Goal: Task Accomplishment & Management: Complete application form

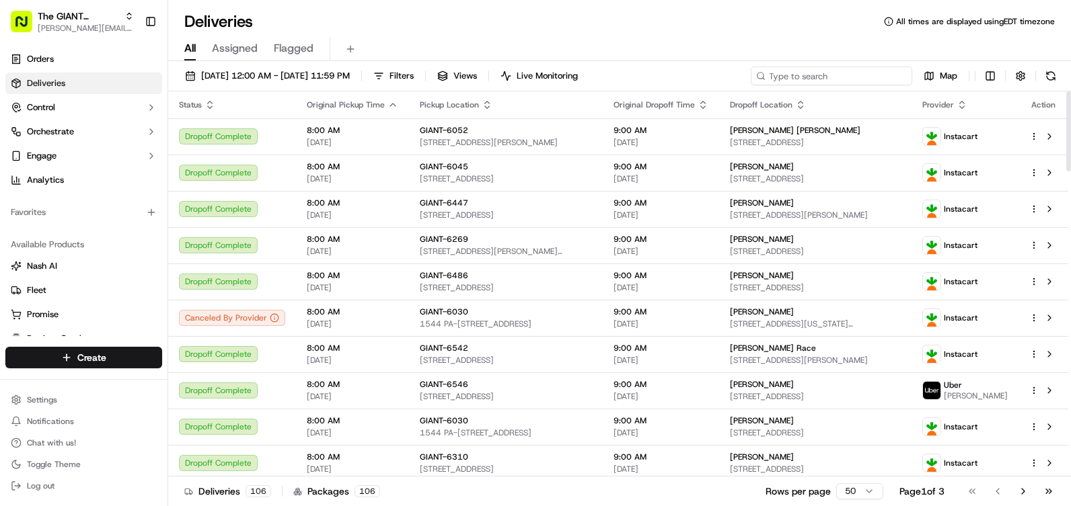
click at [821, 75] on input at bounding box center [831, 76] width 161 height 19
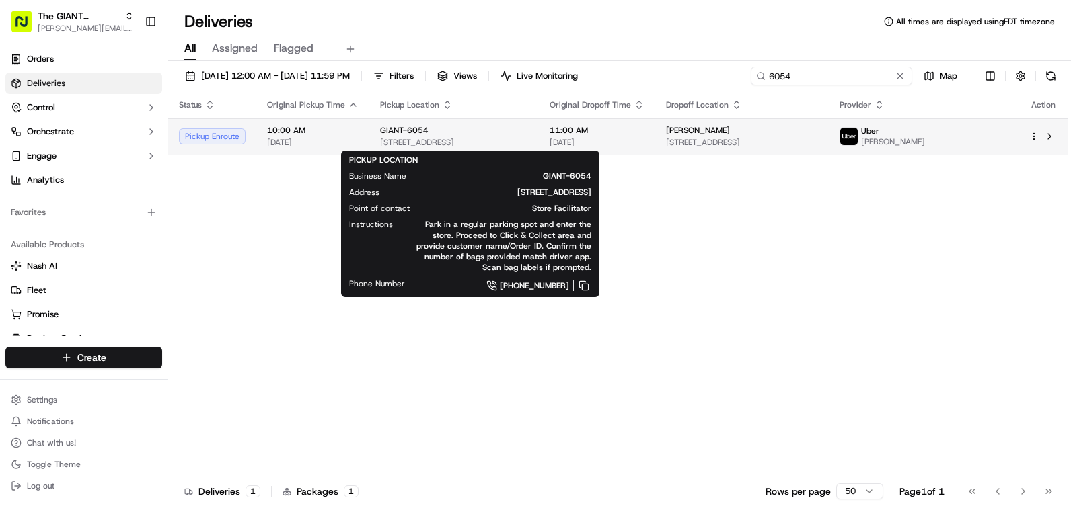
type input "6054"
click at [455, 140] on span "[STREET_ADDRESS]" at bounding box center [454, 142] width 148 height 11
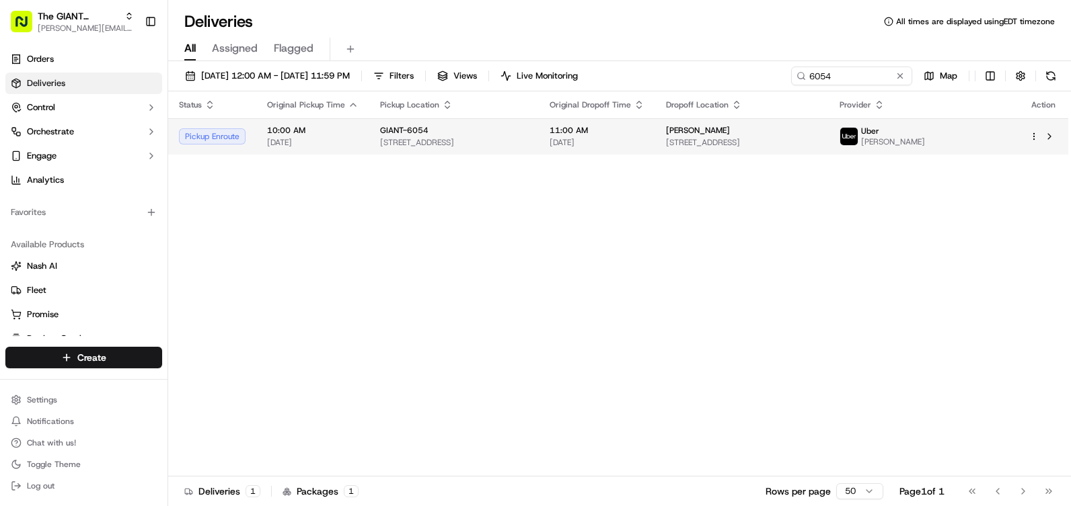
click at [363, 139] on td "10:00 AM [DATE]" at bounding box center [312, 136] width 113 height 36
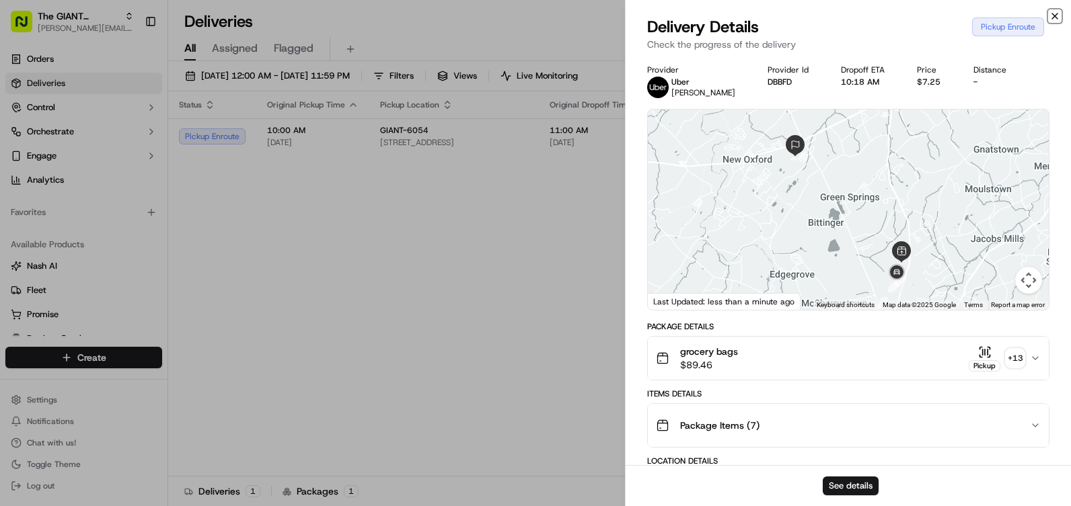
click at [1057, 17] on icon "button" at bounding box center [1054, 16] width 11 height 11
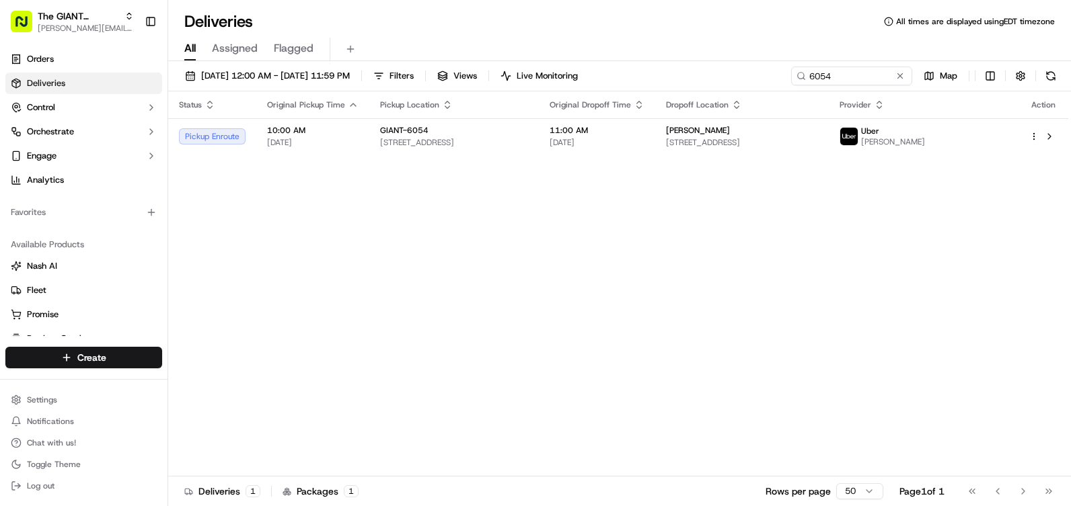
click at [698, 289] on div "Status Original Pickup Time Pickup Location Original Dropoff Time Dropoff Locat…" at bounding box center [618, 283] width 900 height 385
click at [75, 61] on link "Orders" at bounding box center [83, 59] width 157 height 22
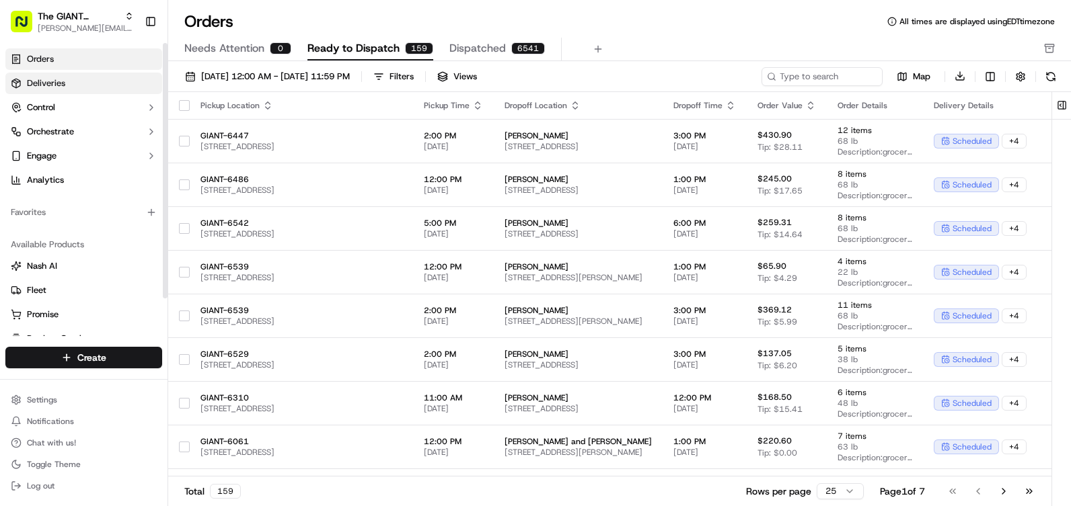
click at [63, 87] on span "Deliveries" at bounding box center [46, 83] width 38 height 12
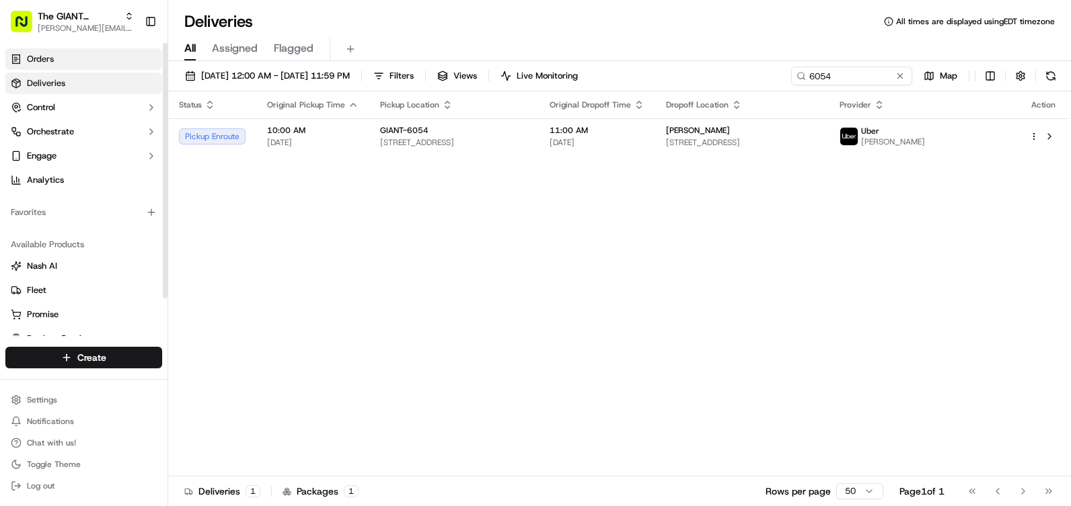
click at [75, 60] on link "Orders" at bounding box center [83, 59] width 157 height 22
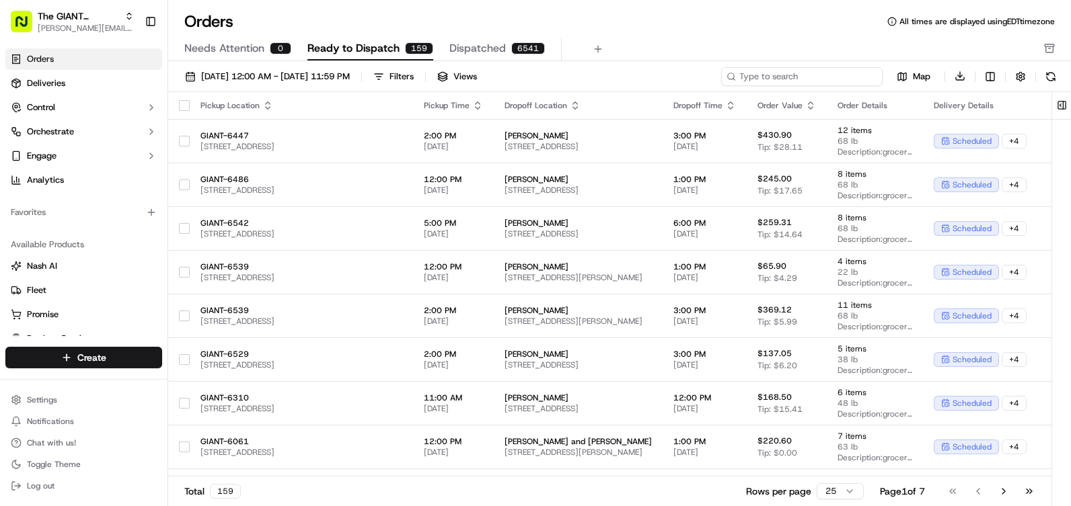
click at [808, 77] on input at bounding box center [801, 76] width 161 height 19
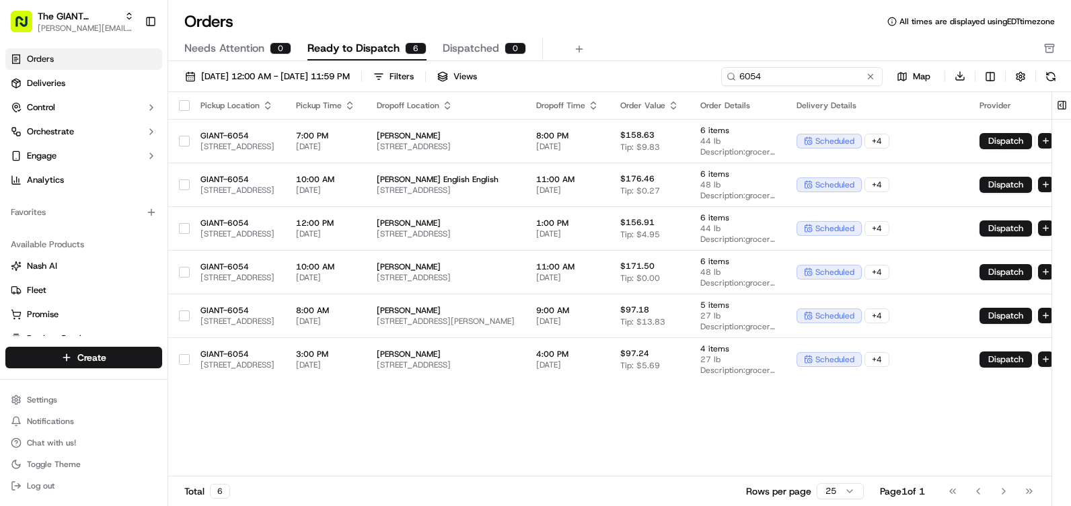
type input "6054"
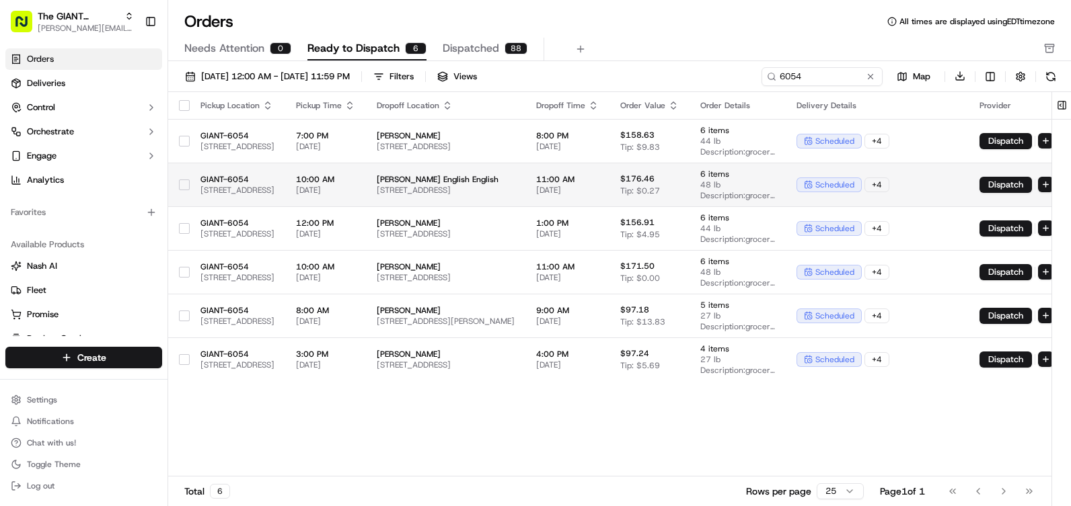
click at [515, 186] on span "[STREET_ADDRESS]" at bounding box center [446, 190] width 138 height 11
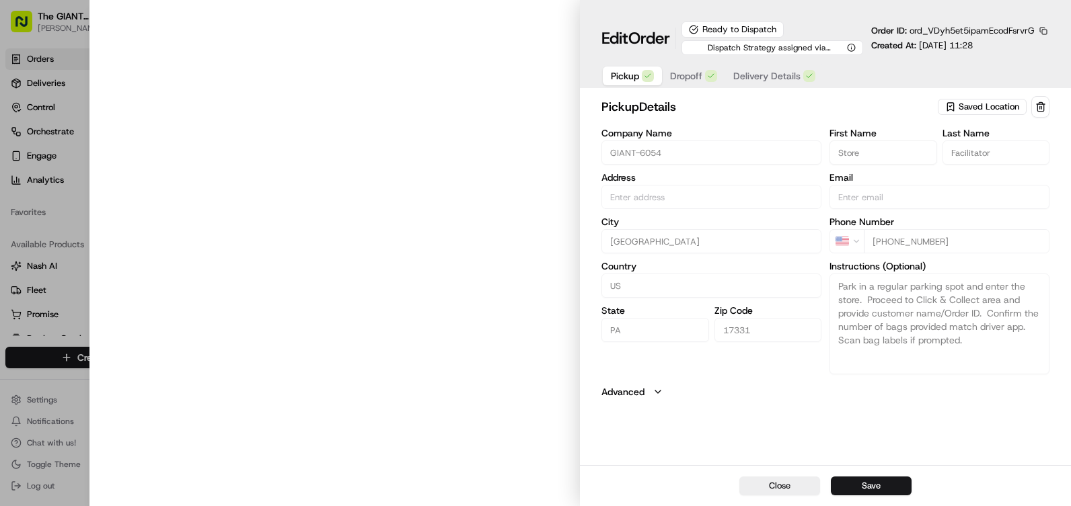
type input "[STREET_ADDRESS]"
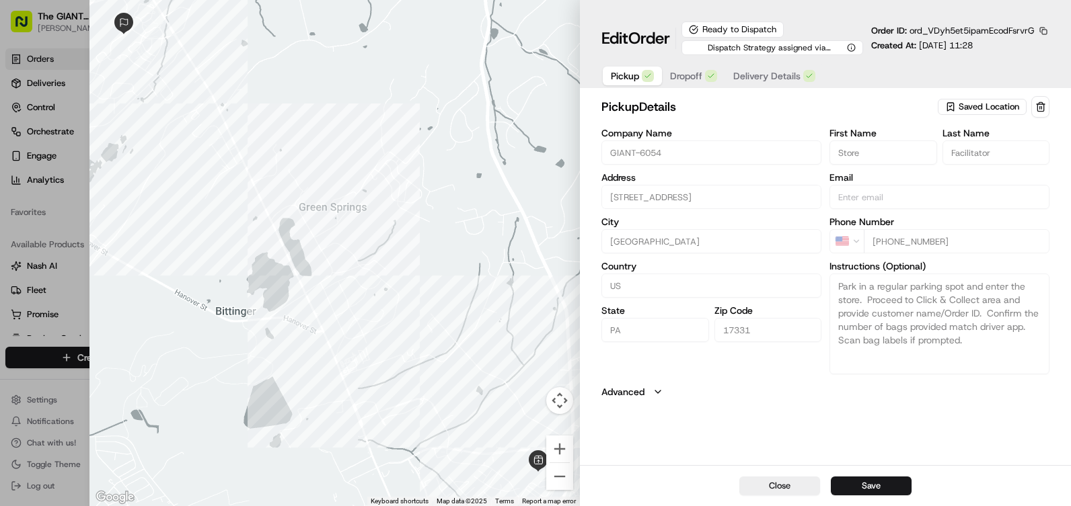
click at [693, 74] on span "Dropoff" at bounding box center [686, 75] width 32 height 13
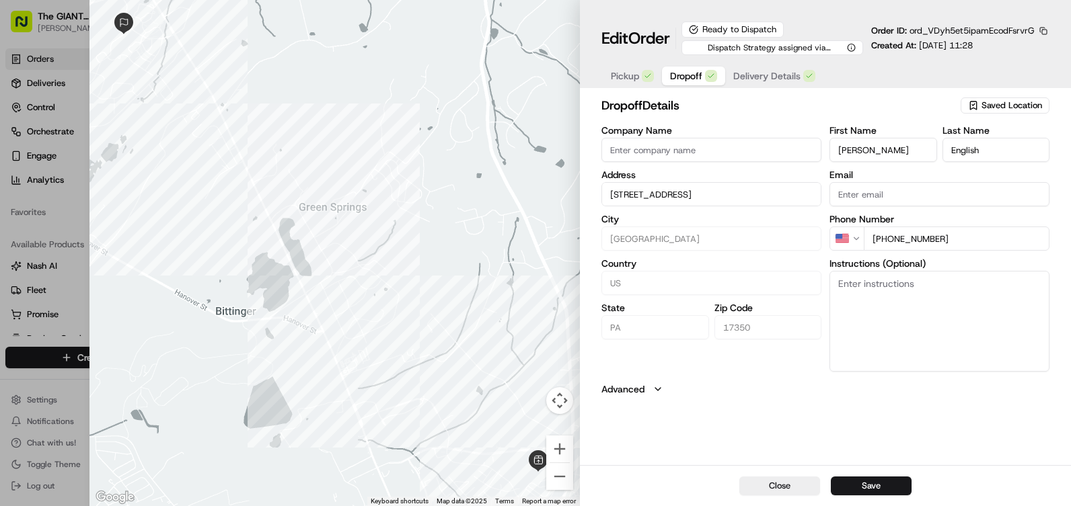
click at [749, 70] on span "Delivery Details" at bounding box center [766, 75] width 67 height 13
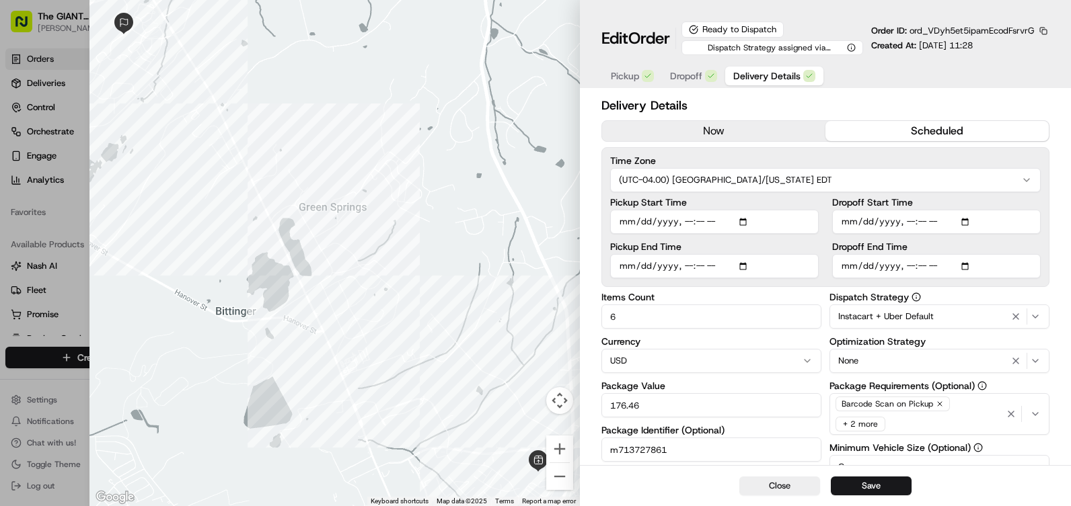
click at [1038, 318] on icon "button" at bounding box center [1035, 316] width 11 height 11
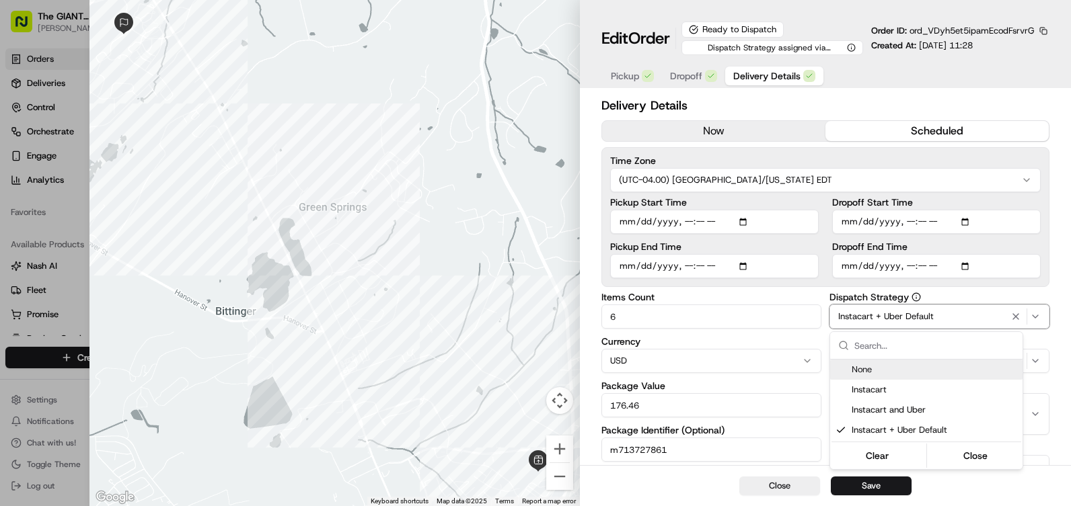
click at [1036, 316] on icon "button" at bounding box center [1035, 316] width 11 height 11
click at [595, 22] on div at bounding box center [535, 253] width 1071 height 506
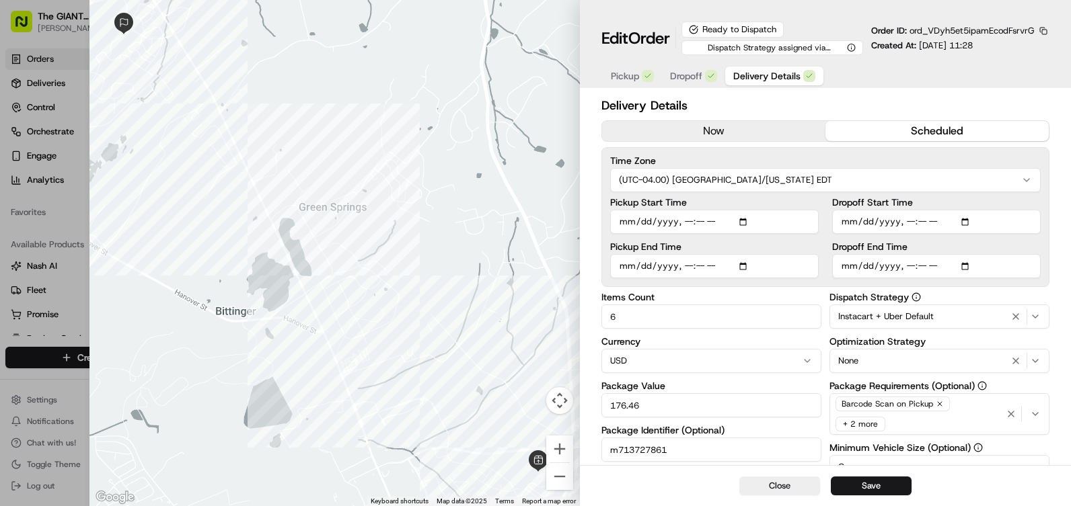
click at [262, 49] on div at bounding box center [334, 253] width 491 height 506
drag, startPoint x: 486, startPoint y: 204, endPoint x: 480, endPoint y: 243, distance: 38.8
click at [486, 206] on div at bounding box center [334, 253] width 491 height 506
click at [786, 486] on button "Close" at bounding box center [779, 486] width 81 height 19
type input "1"
